Goal: Task Accomplishment & Management: Use online tool/utility

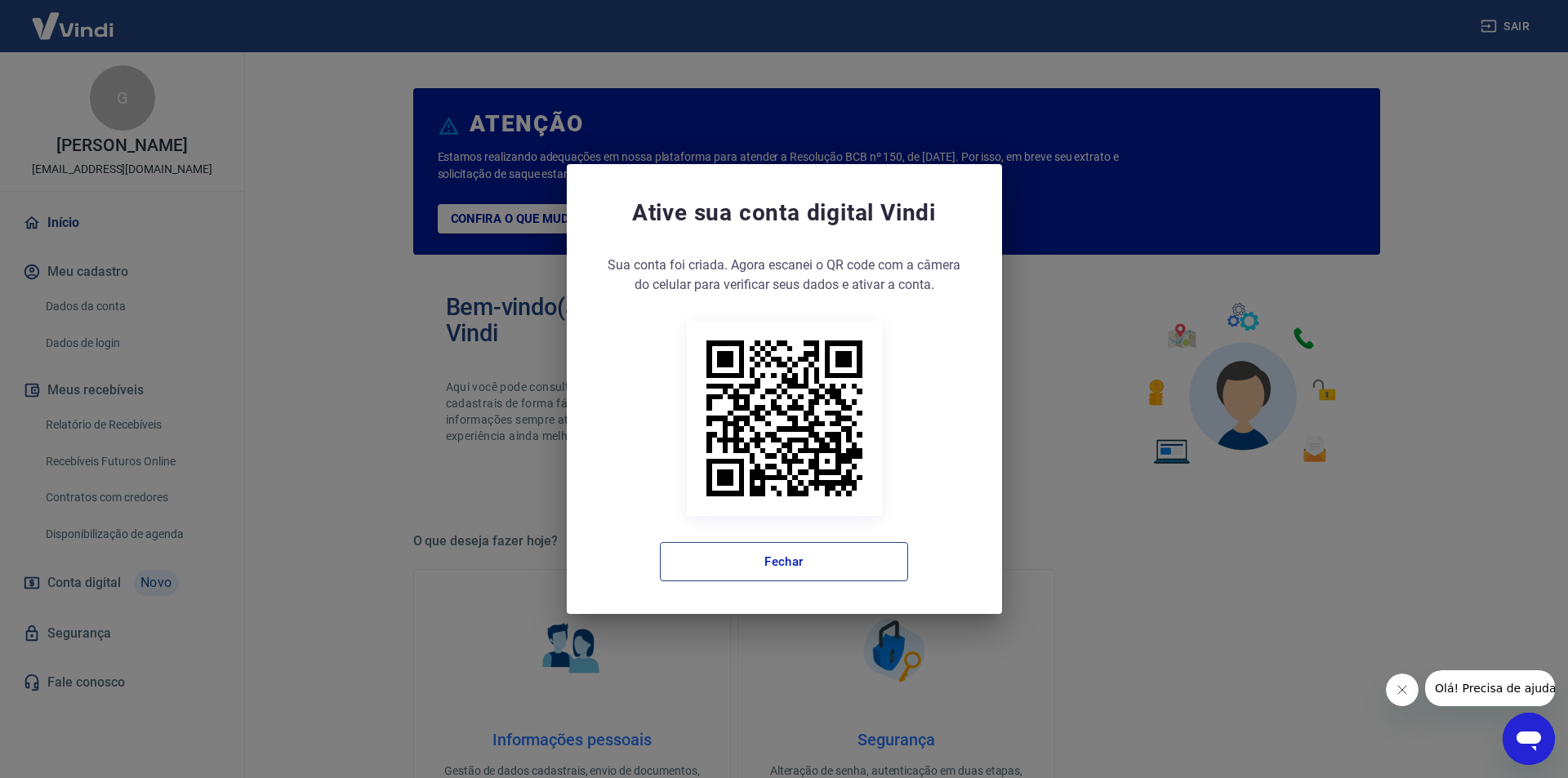
click at [803, 572] on button "Fechar" at bounding box center [784, 561] width 248 height 39
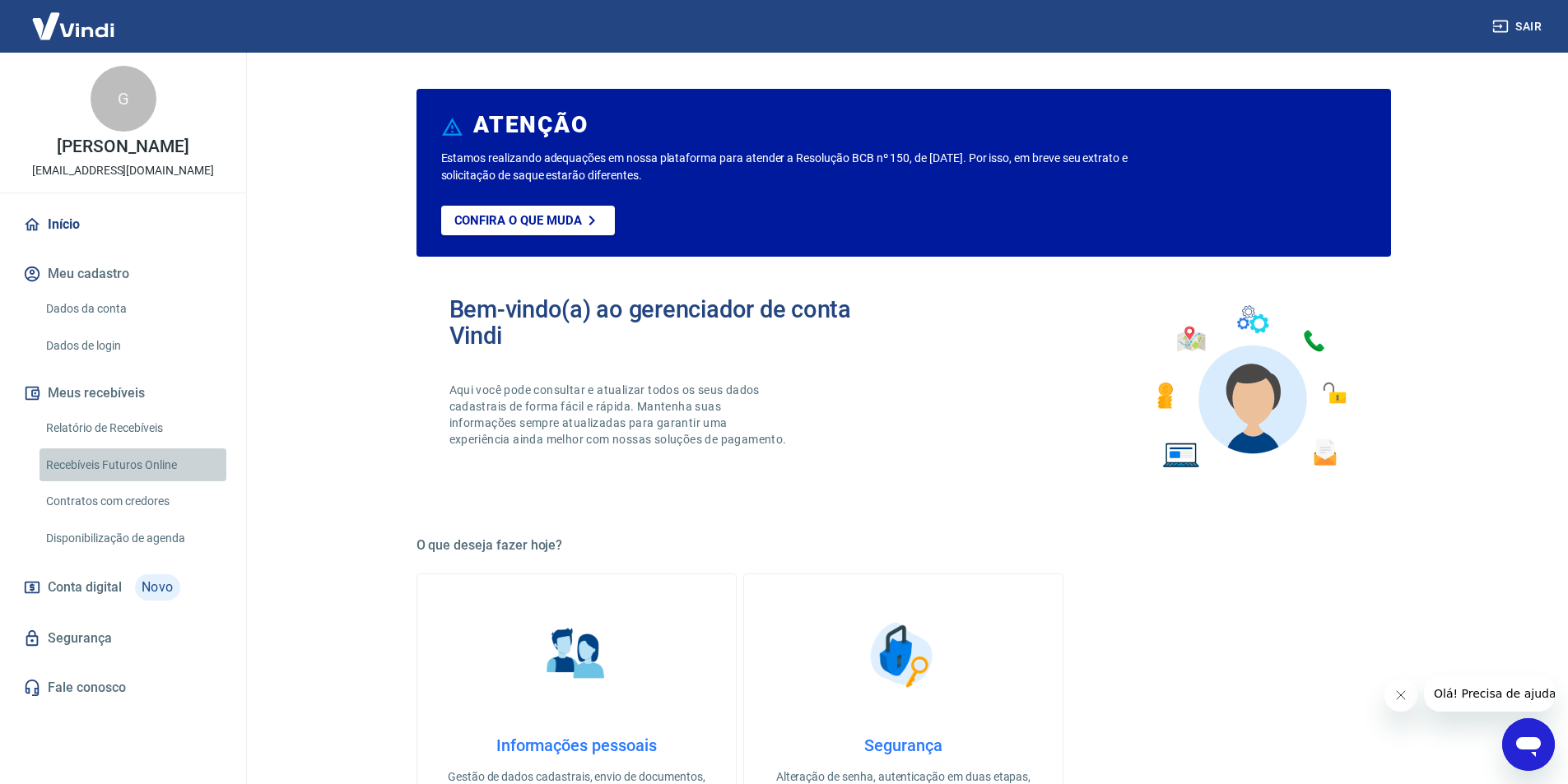
click at [128, 457] on link "Recebíveis Futuros Online" at bounding box center [132, 466] width 187 height 34
